Goal: Information Seeking & Learning: Learn about a topic

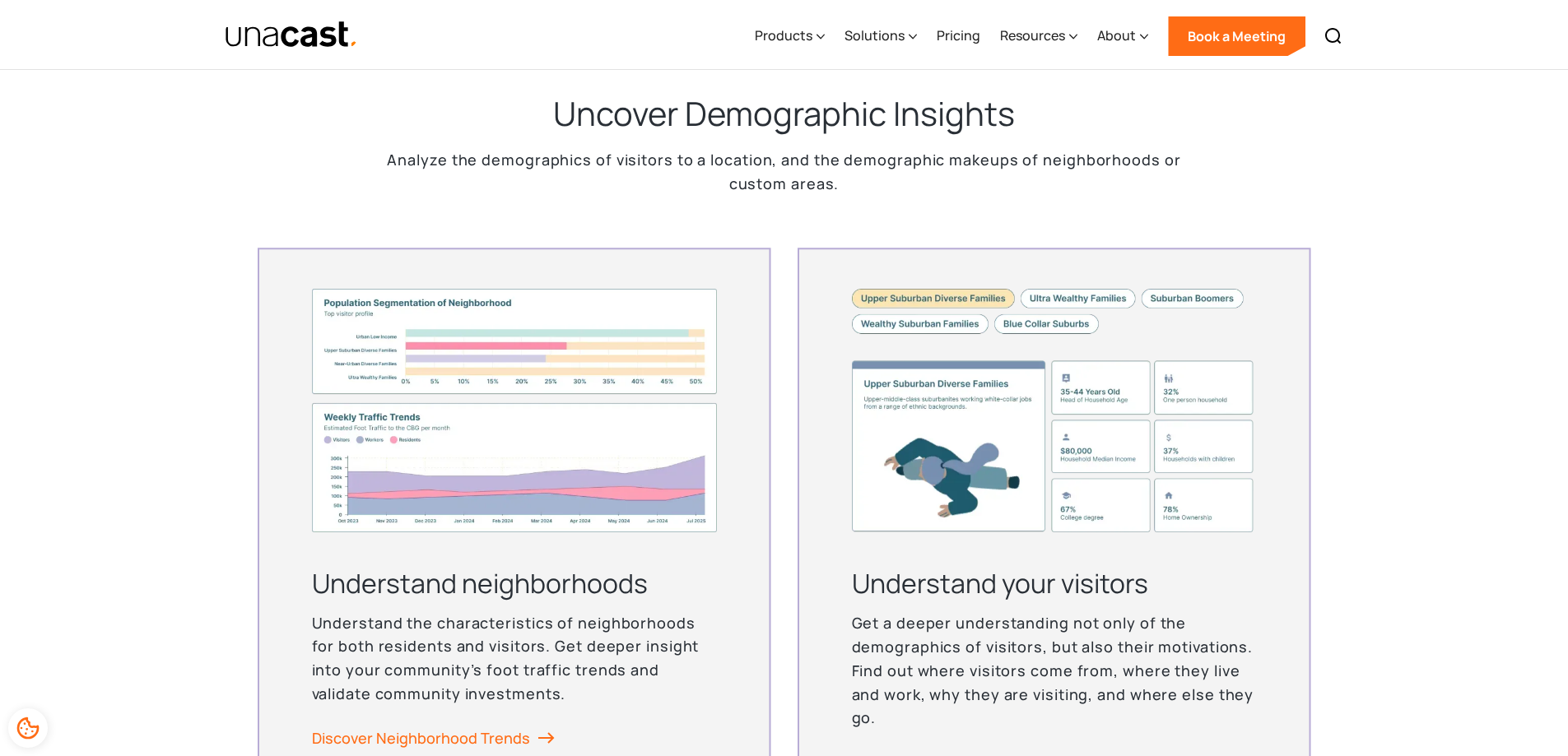
scroll to position [3859, 0]
click at [783, 30] on div "Products" at bounding box center [784, 36] width 58 height 20
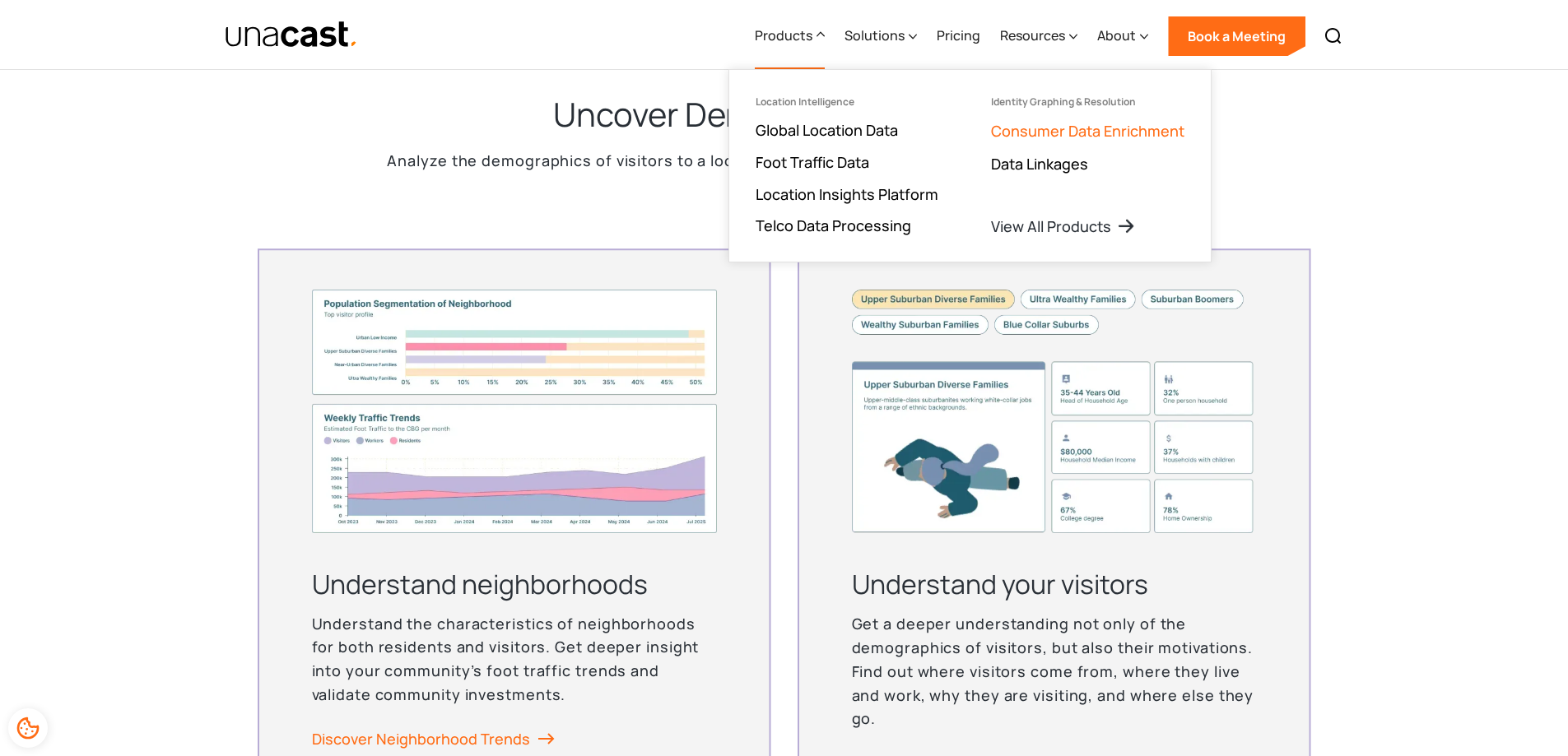
click at [1050, 136] on link "Consumer Data Enrichment" at bounding box center [1088, 131] width 193 height 20
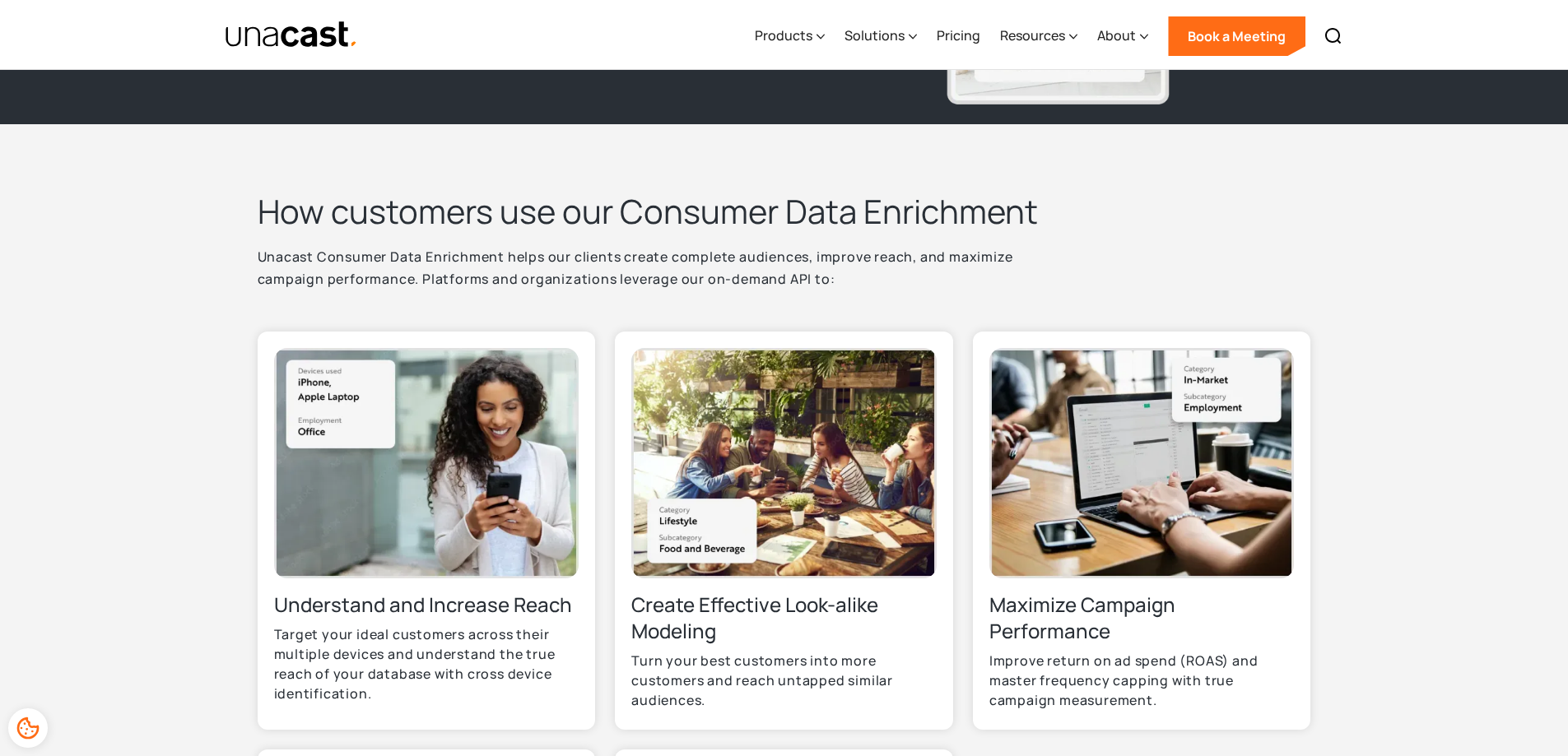
scroll to position [411, 0]
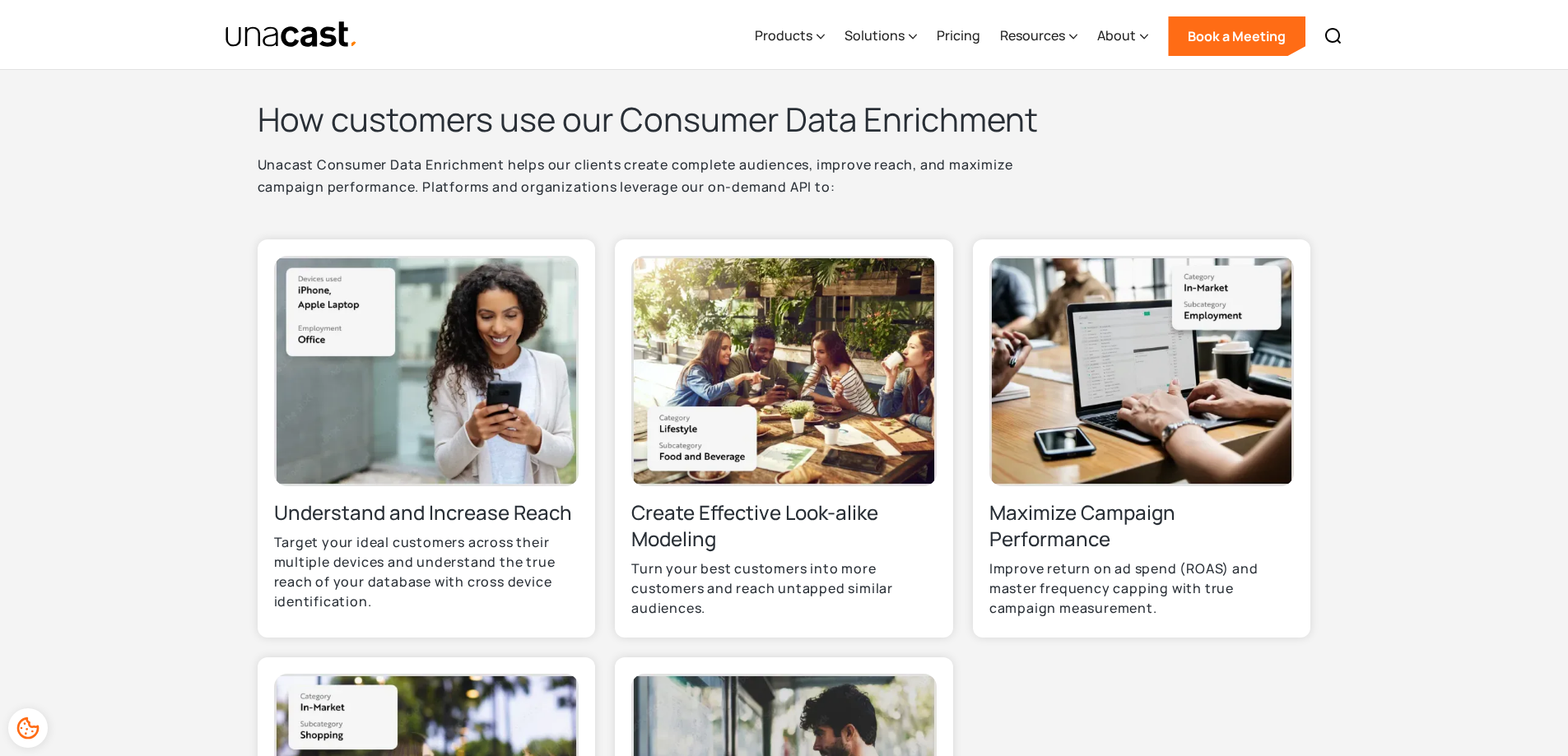
click at [76, 107] on section "How customers use our Consumer Data Enrichment Unacast Consumer Data Enrichment…" at bounding box center [784, 615] width 1568 height 1165
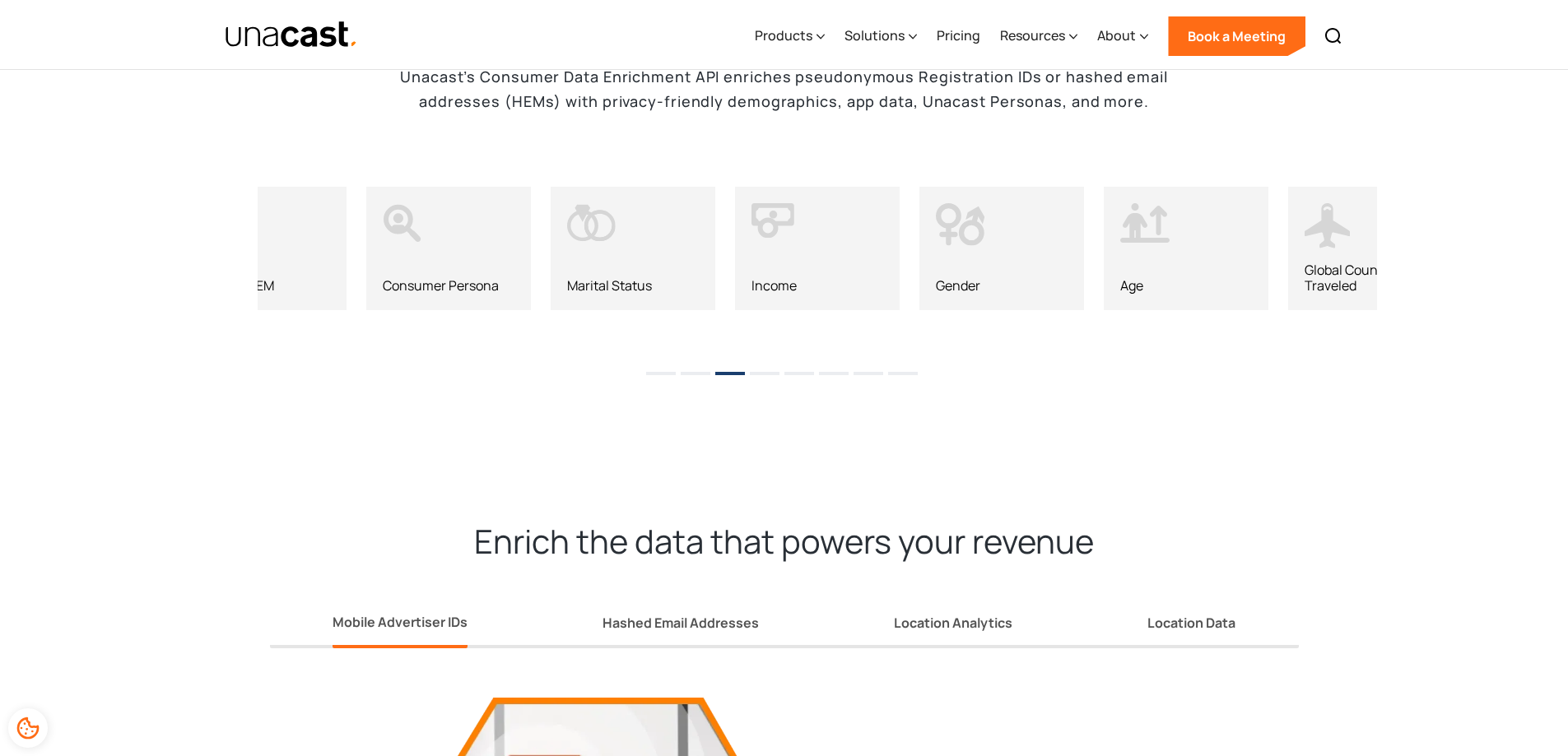
scroll to position [1646, 0]
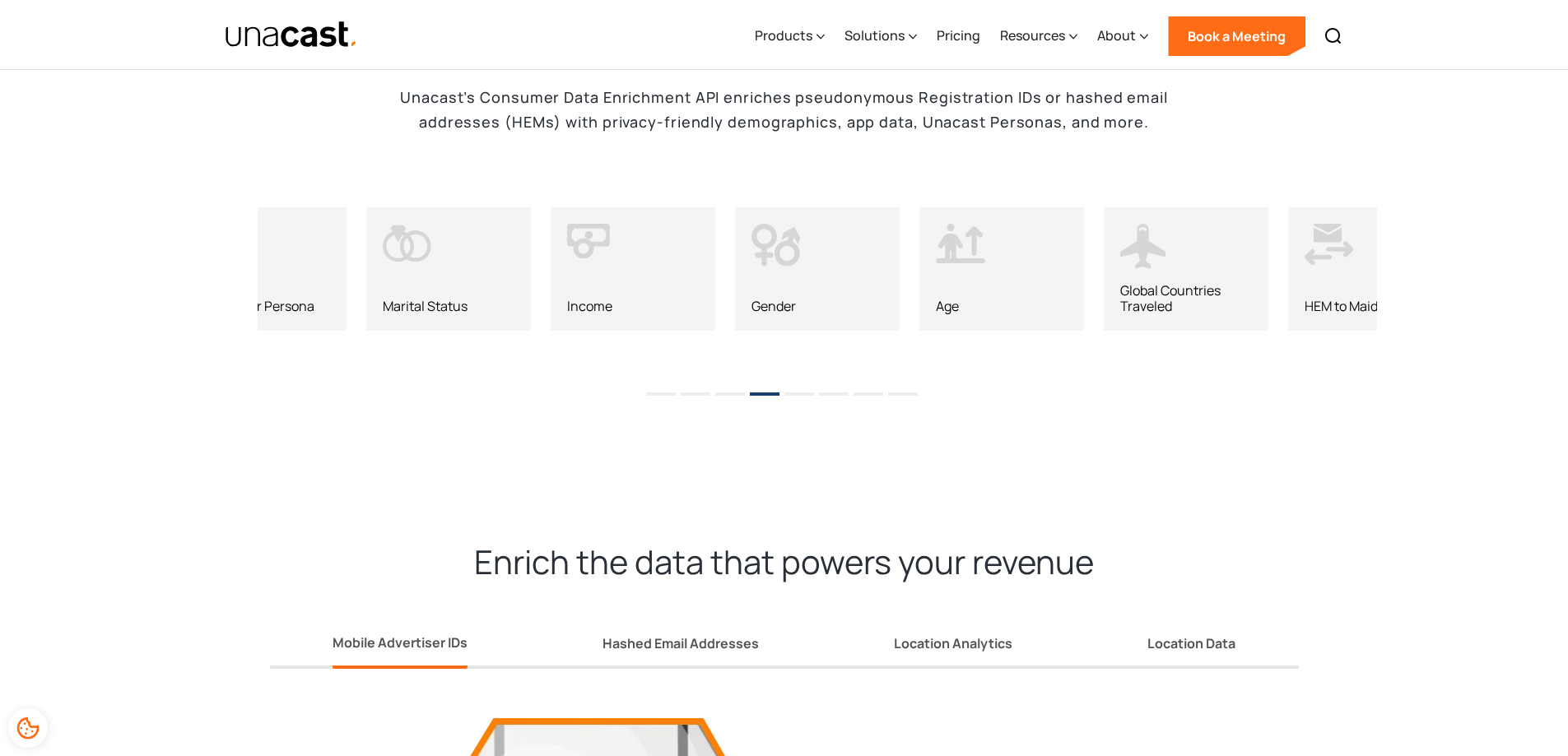
drag, startPoint x: 1335, startPoint y: 307, endPoint x: 1453, endPoint y: 430, distance: 170.4
click at [1453, 430] on div "Consumer Data Enrichment Features Unacast’s Consumer Data Enrichment API enrich…" at bounding box center [784, 218] width 1568 height 511
drag, startPoint x: 398, startPoint y: 295, endPoint x: 1245, endPoint y: 399, distance: 853.4
click at [996, 362] on div "Age Global Countries Traveled HEM to Maid MAID to HEM Consumer Persona [GEOGRAP…" at bounding box center [784, 277] width 1185 height 197
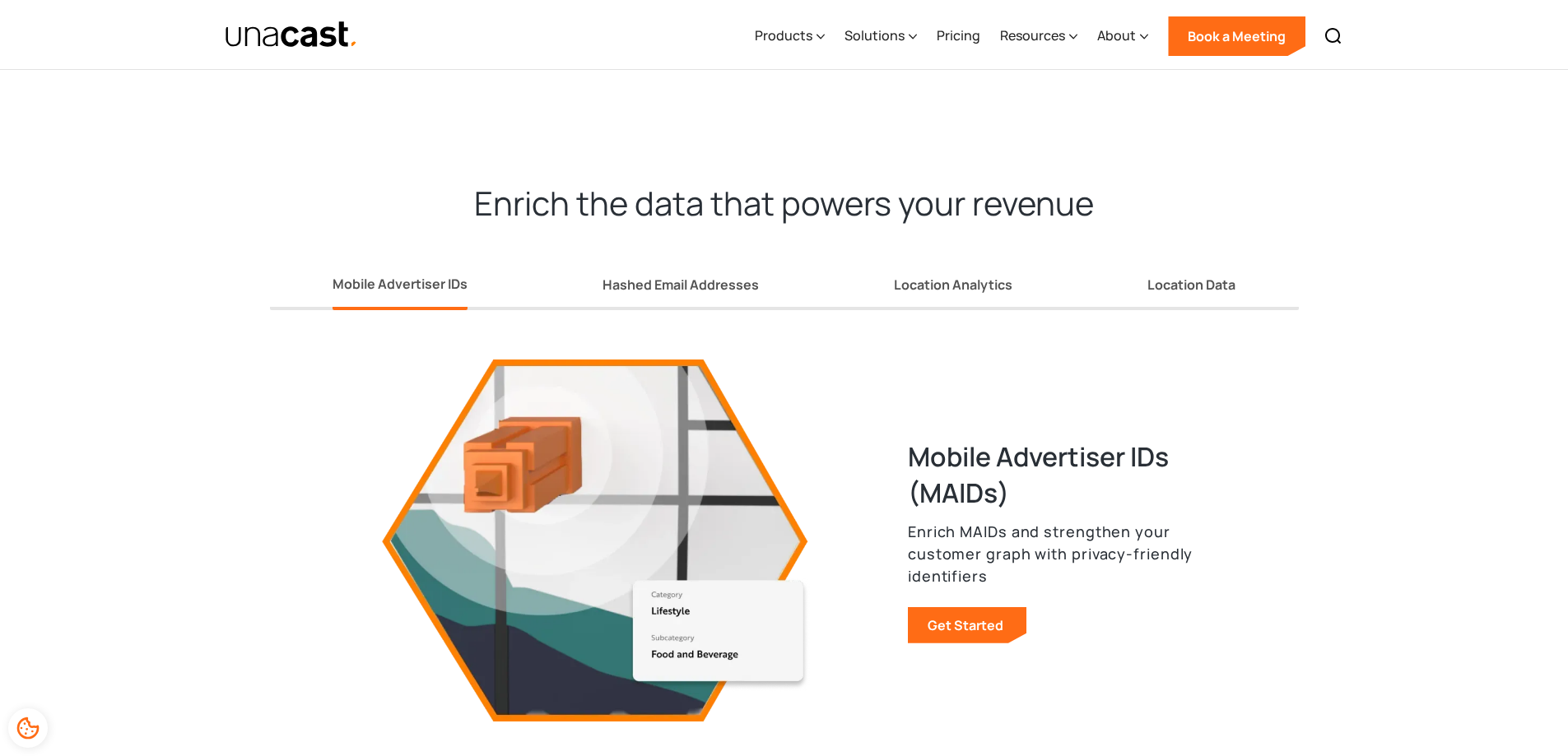
scroll to position [1975, 0]
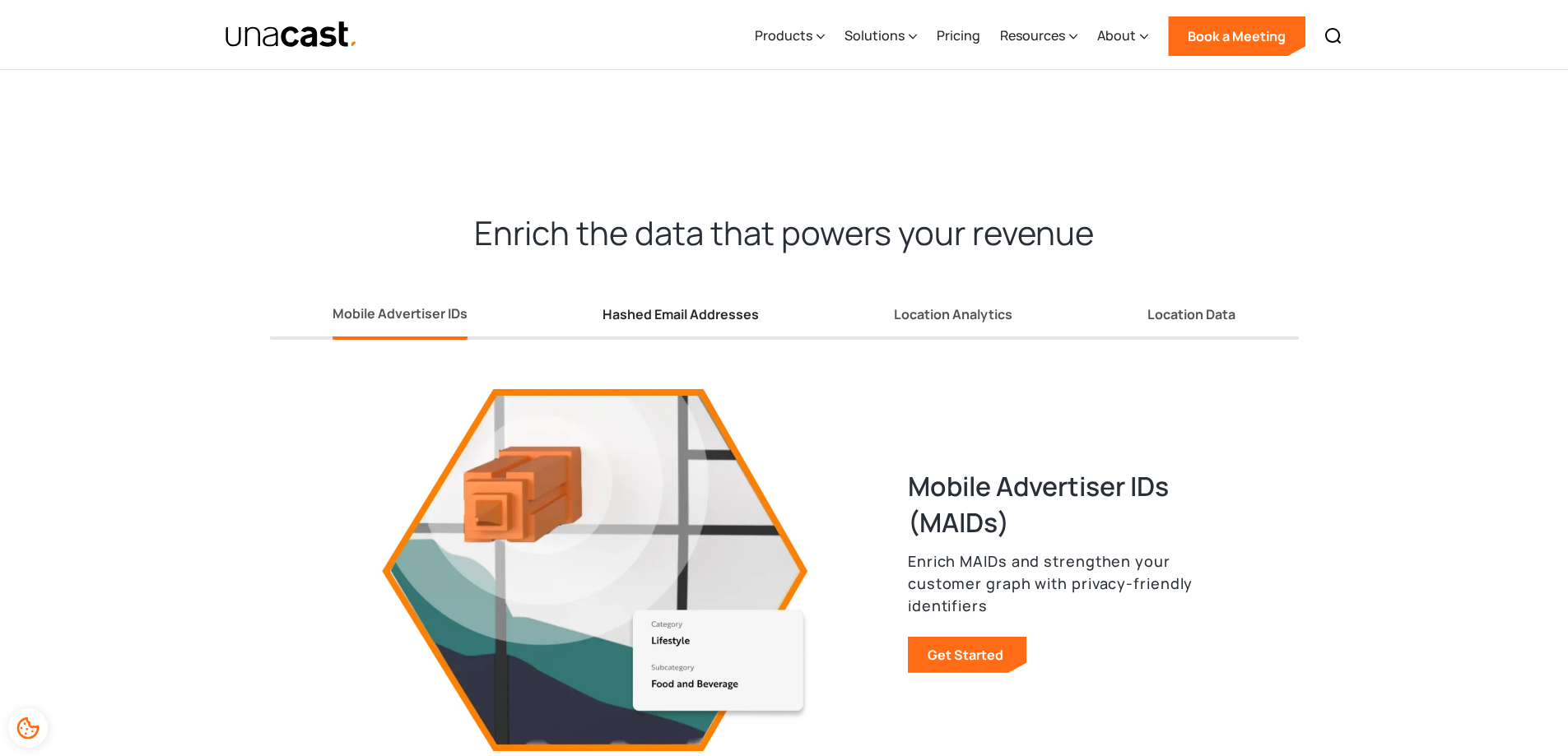
click at [685, 306] on div "Hashed Email Addresses" at bounding box center [680, 314] width 156 height 17
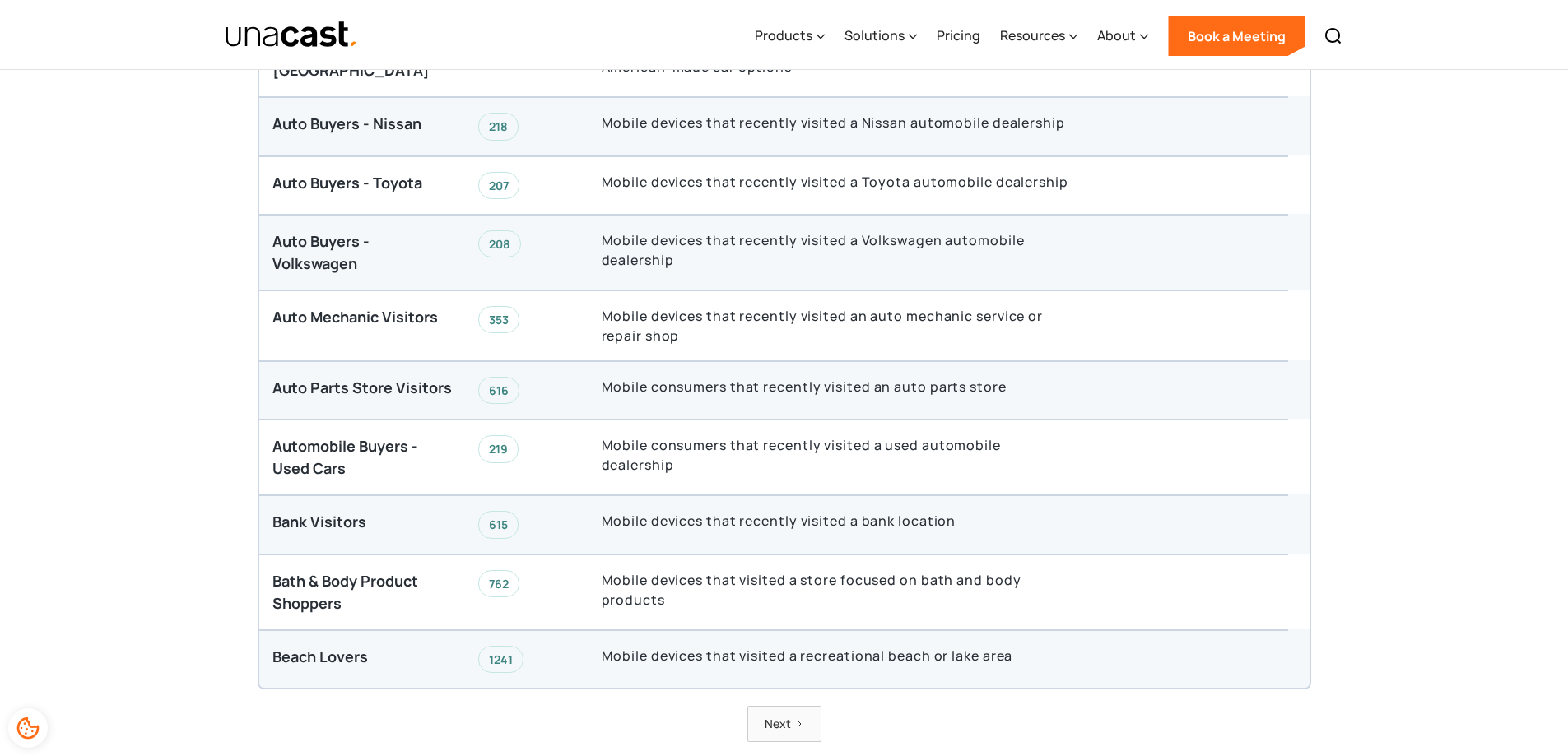
scroll to position [4114, 0]
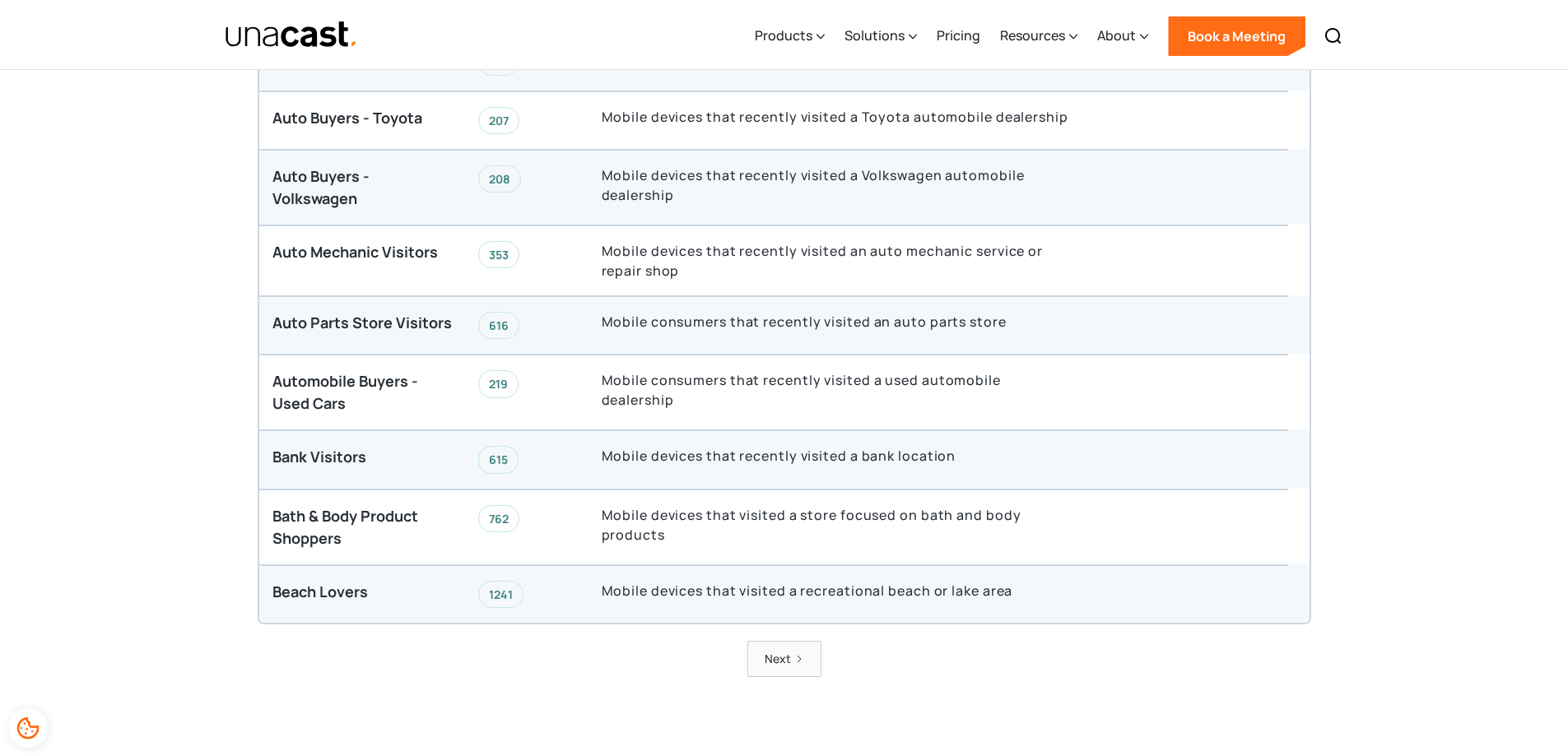
click at [784, 641] on link "Next" at bounding box center [784, 659] width 74 height 36
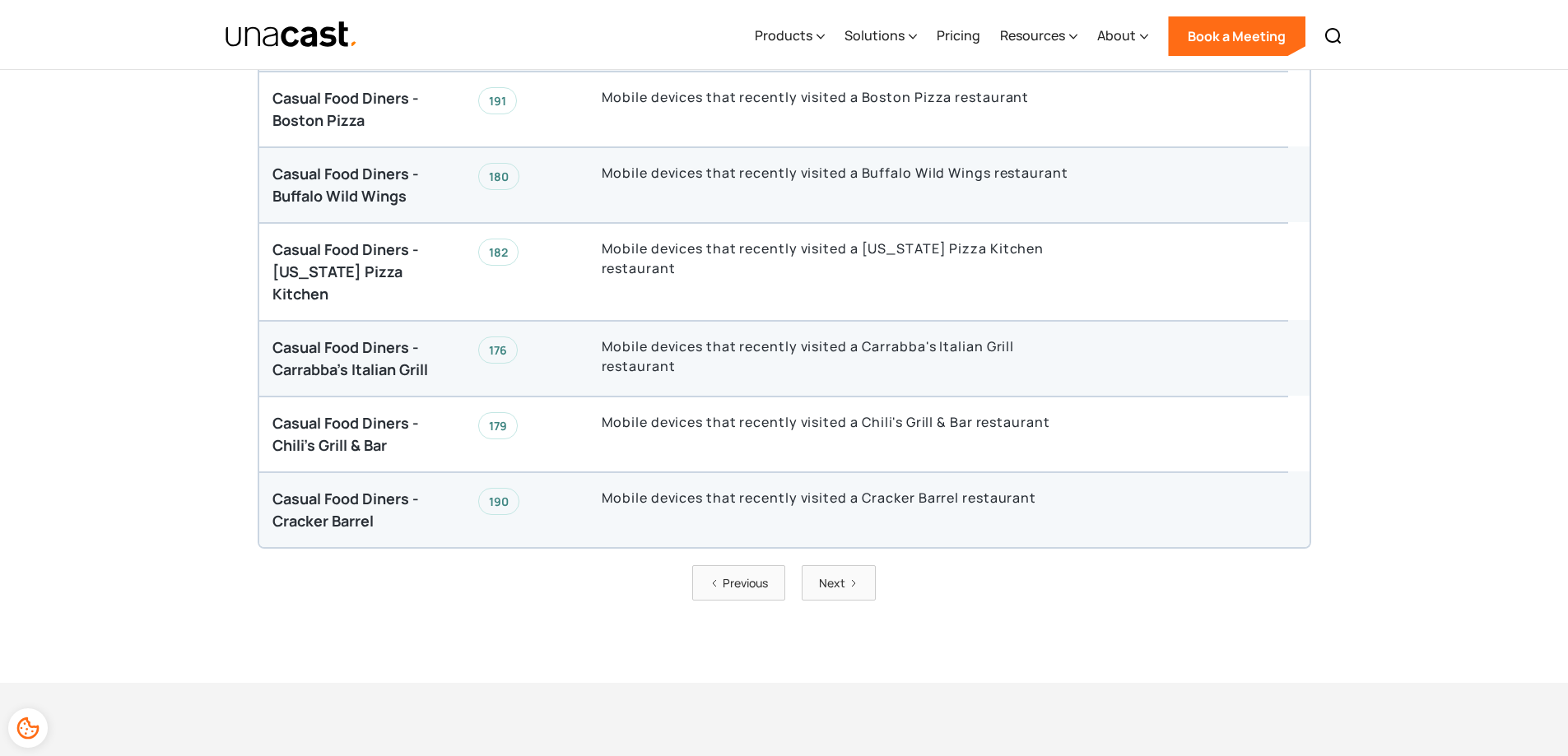
scroll to position [4443, 0]
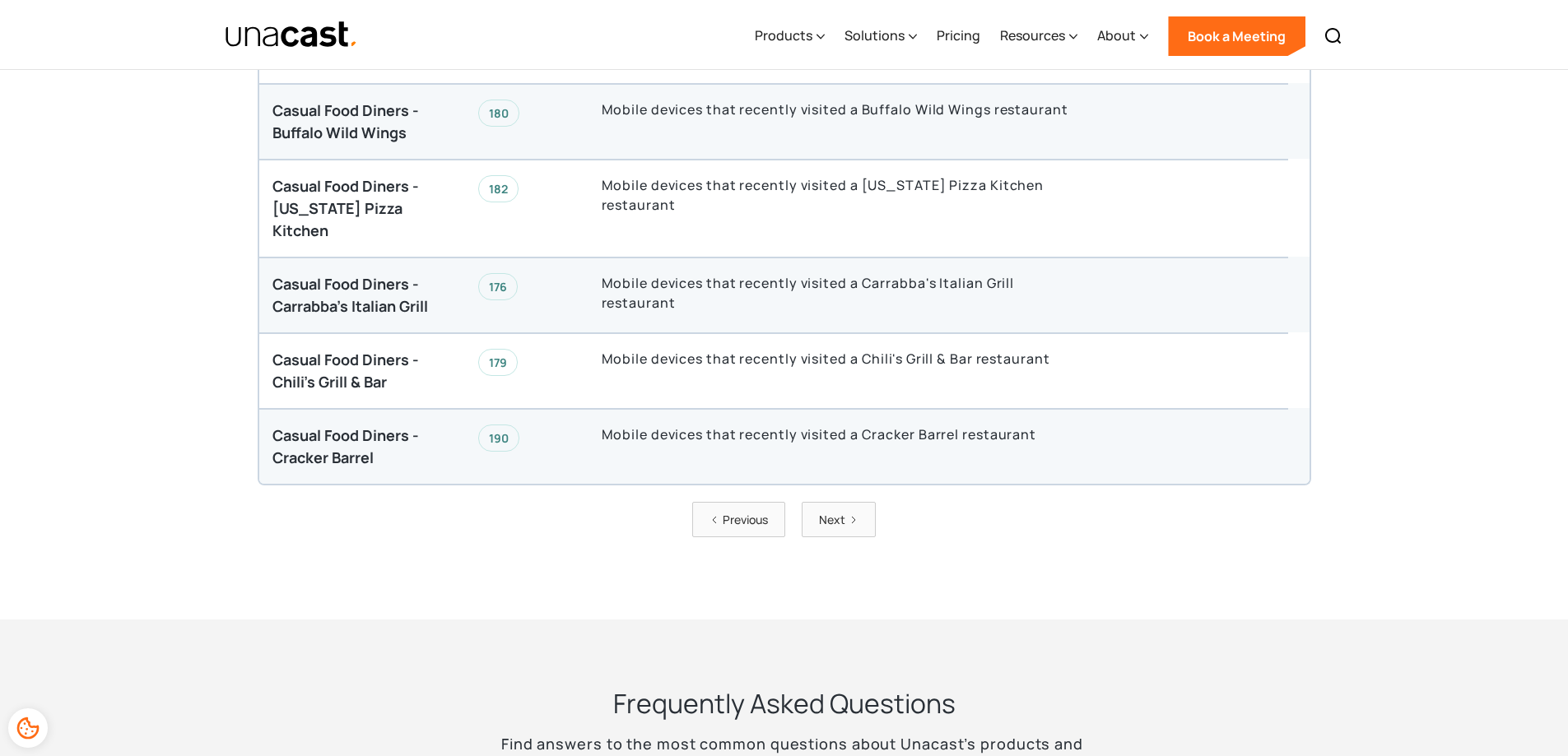
click at [841, 502] on link "Next" at bounding box center [839, 519] width 74 height 36
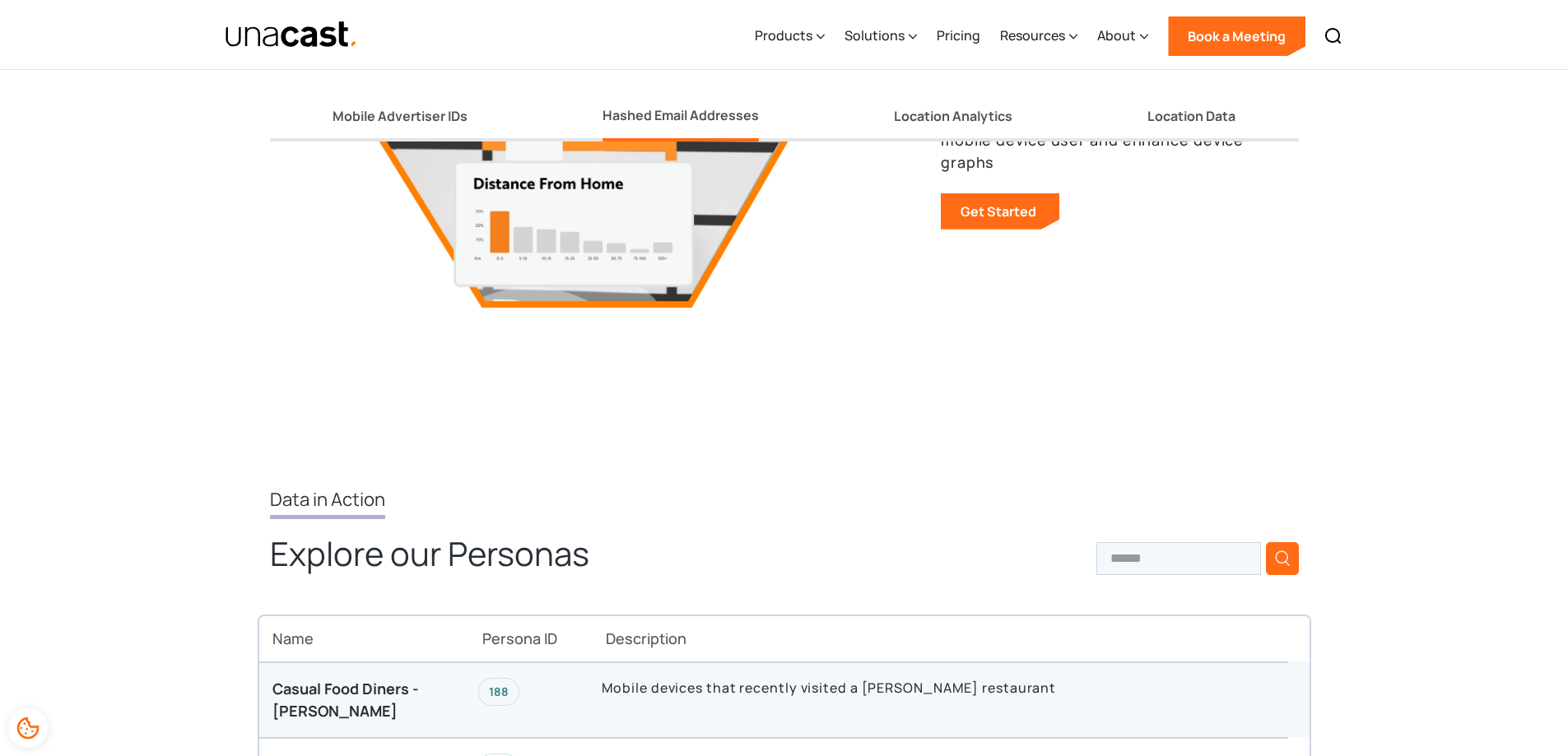
scroll to position [2551, 0]
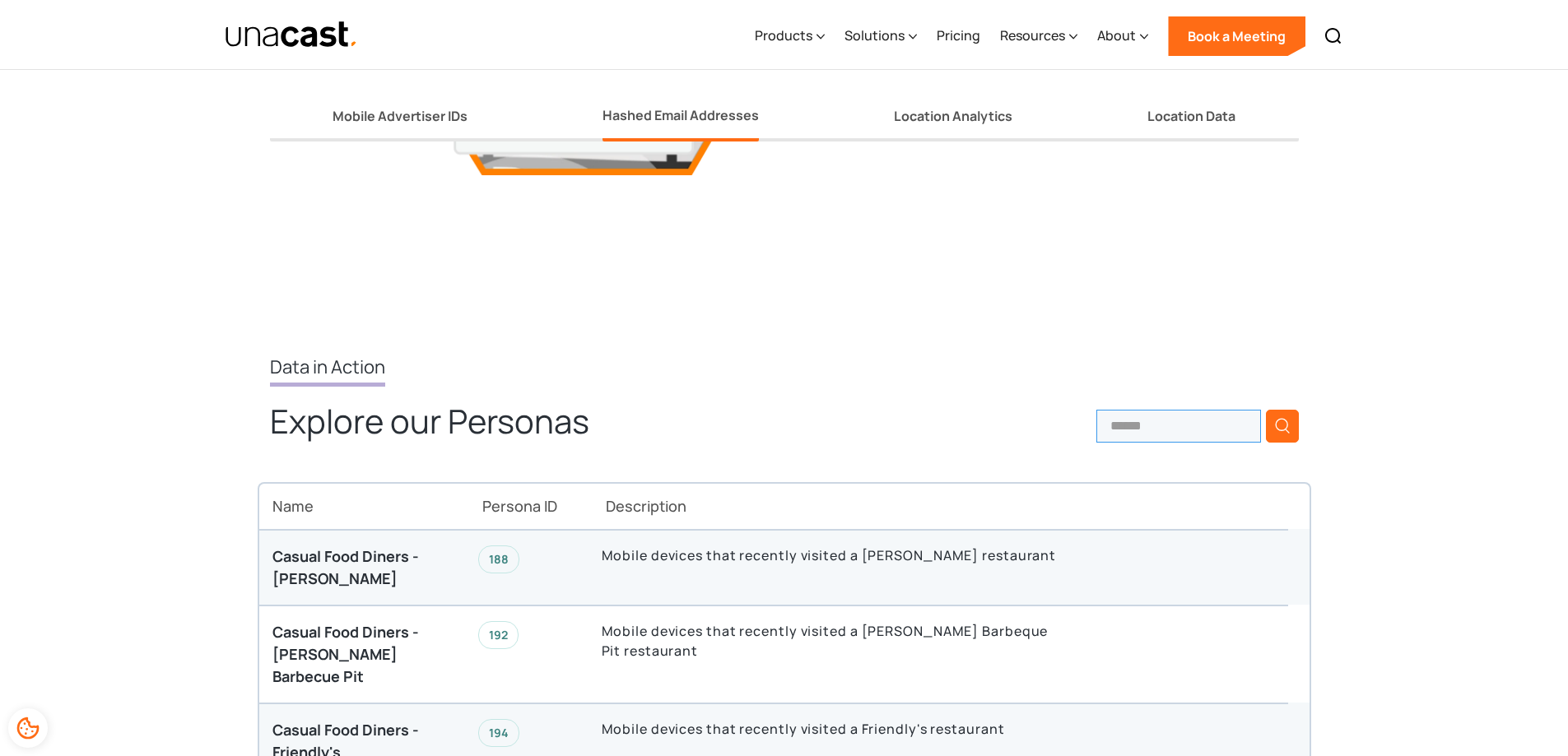
click at [1175, 424] on input "search" at bounding box center [1178, 426] width 164 height 33
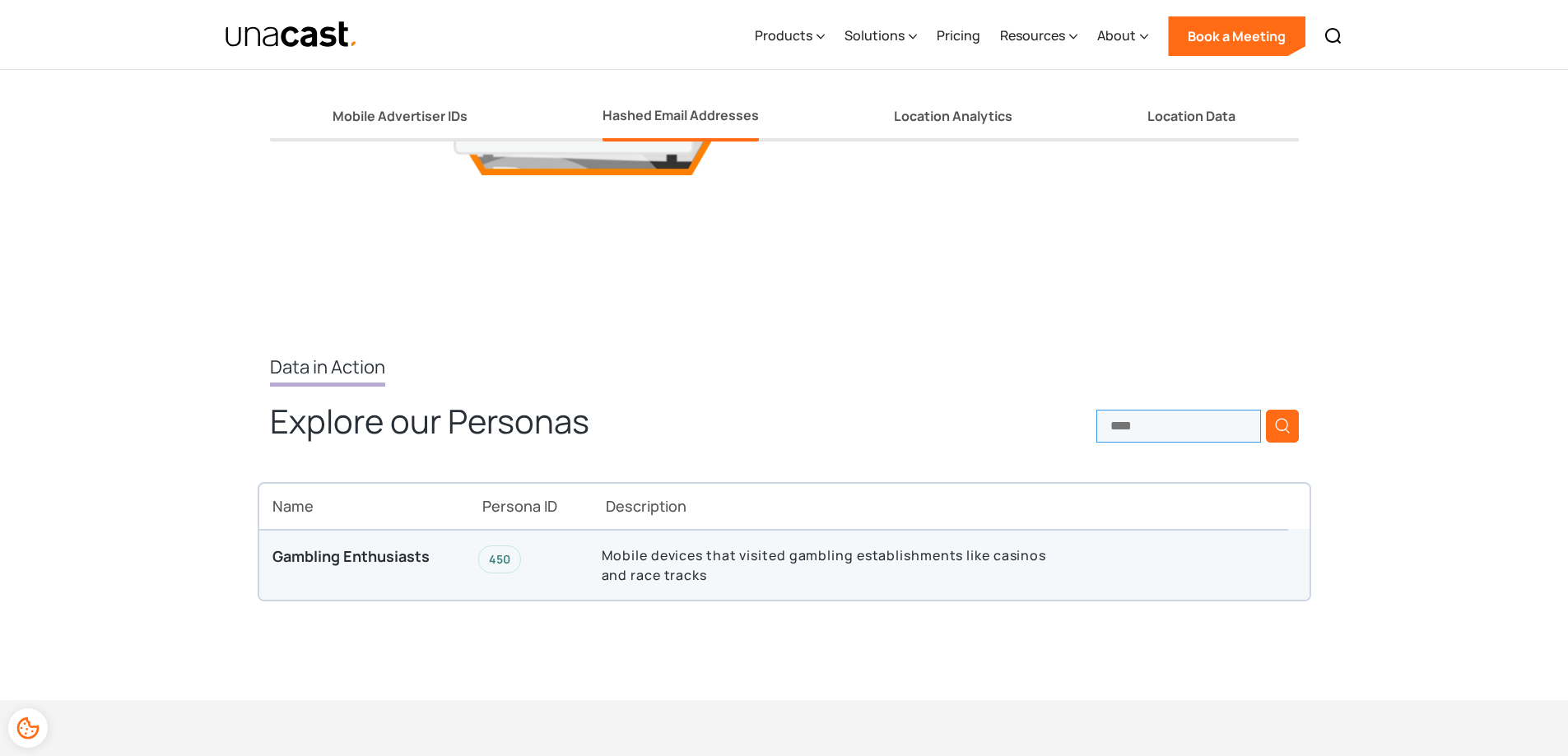
type input "****"
click at [693, 550] on p "Mobile devices that visited gambling establishments like casinos and race tracks" at bounding box center [836, 565] width 468 height 40
